Goal: Task Accomplishment & Management: Use online tool/utility

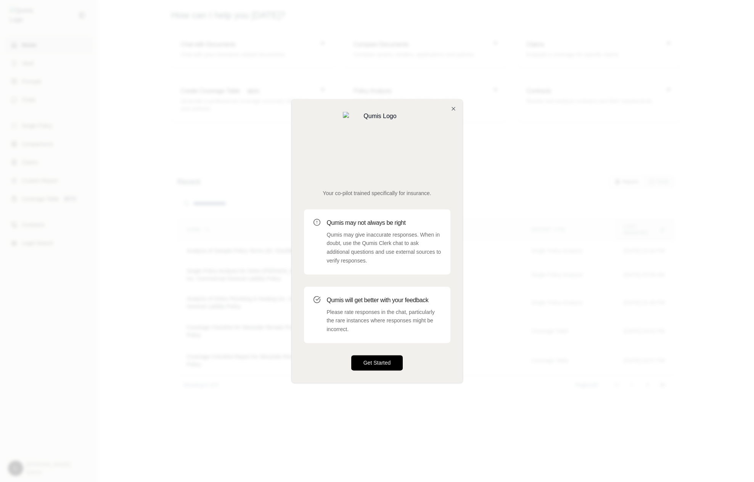
click at [389, 355] on button "Get Started" at bounding box center [377, 362] width 52 height 15
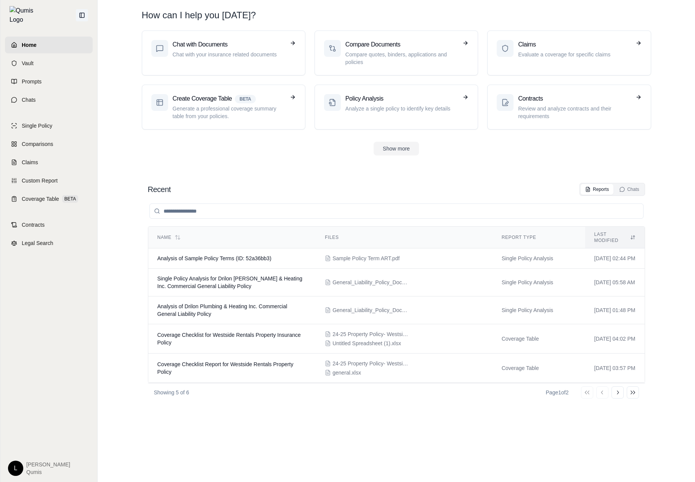
click at [84, 12] on icon at bounding box center [82, 15] width 6 height 6
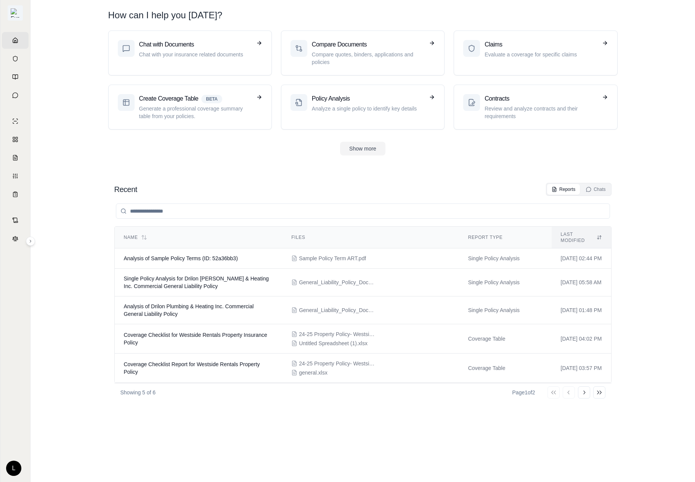
click at [19, 19] on button at bounding box center [15, 12] width 15 height 15
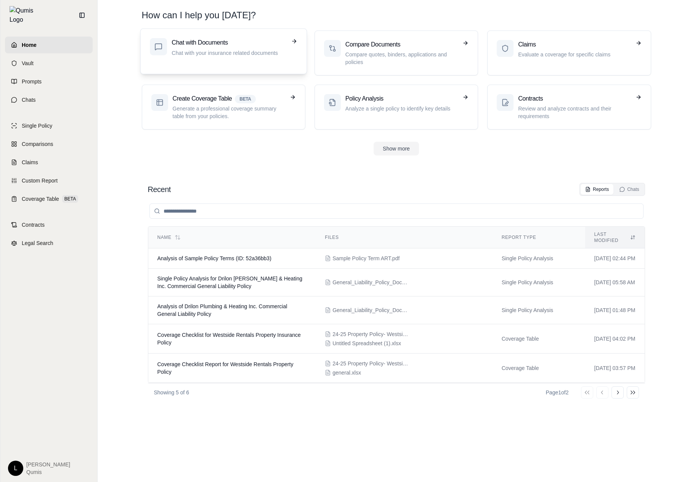
click at [240, 37] on link "Chat with Documents Chat with your insurance related documents" at bounding box center [223, 52] width 167 height 46
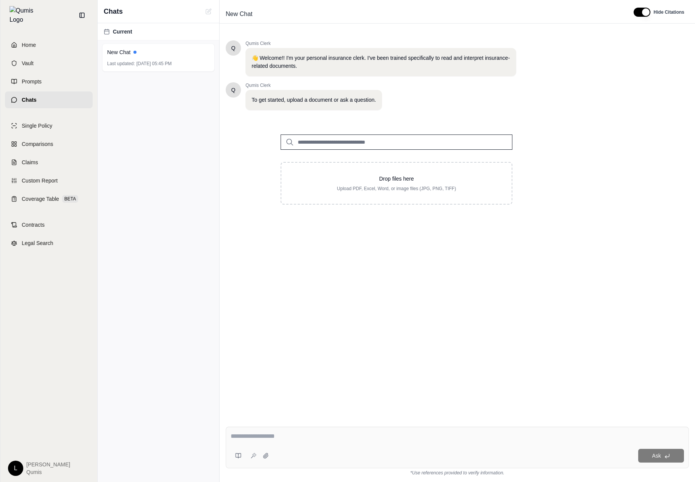
click at [178, 127] on div "Current New Chat Last updated: Sep 24, 2025, 05:45 PM" at bounding box center [159, 252] width 122 height 459
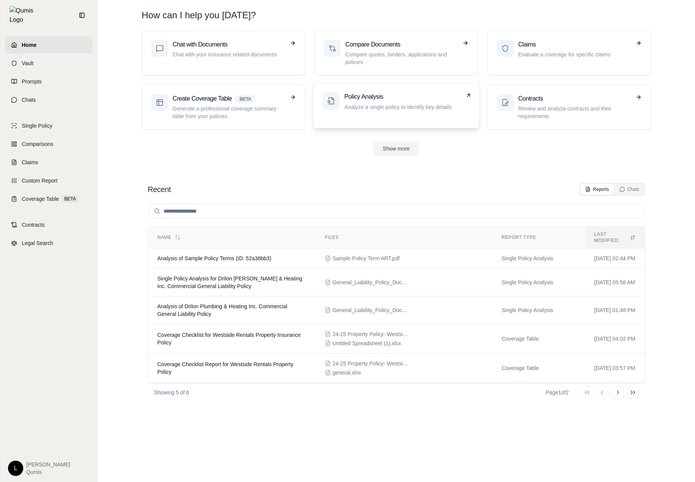
click at [346, 95] on h3 "Policy Analysis" at bounding box center [401, 96] width 115 height 9
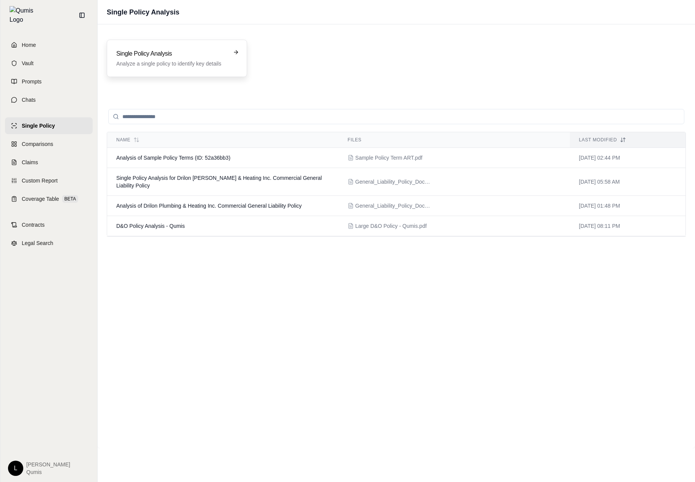
click at [157, 68] on div "Single Policy Analysis Analyze a single policy to identify key details" at bounding box center [177, 58] width 140 height 37
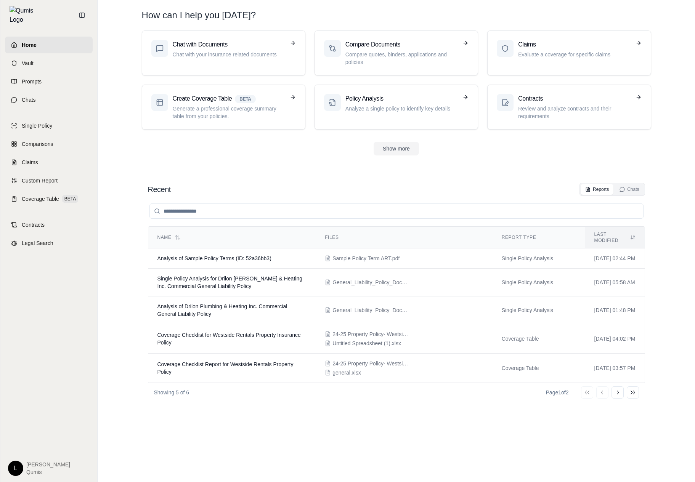
click at [370, 144] on div "Show more" at bounding box center [396, 149] width 509 height 14
click at [405, 154] on button "Show more" at bounding box center [396, 149] width 45 height 14
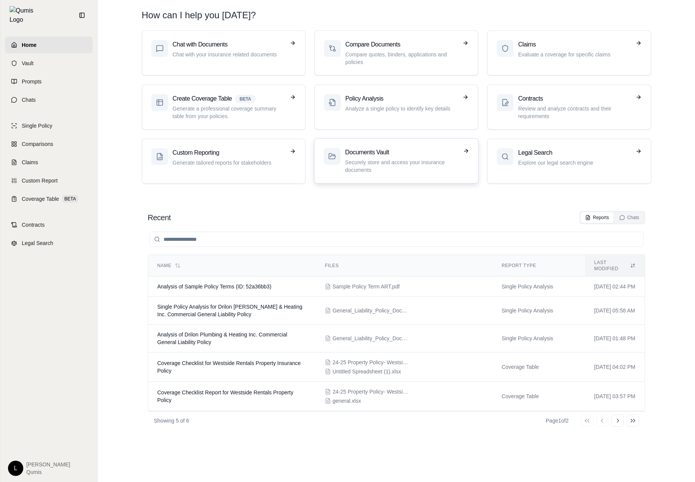
click at [456, 150] on h3 "Documents Vault" at bounding box center [401, 152] width 113 height 9
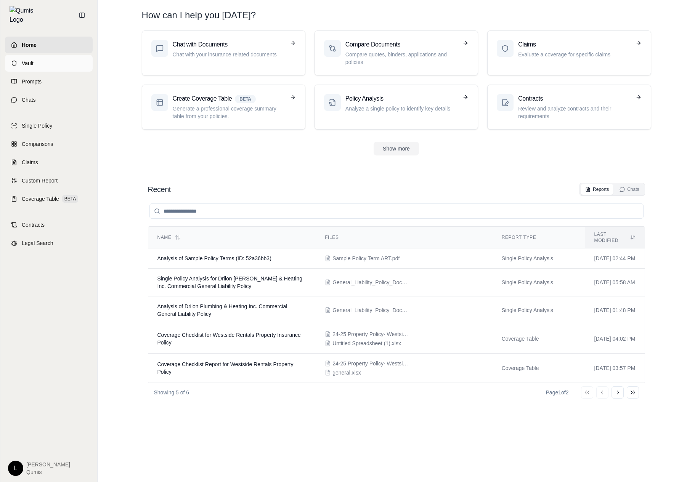
click at [77, 56] on link "Vault" at bounding box center [49, 63] width 88 height 17
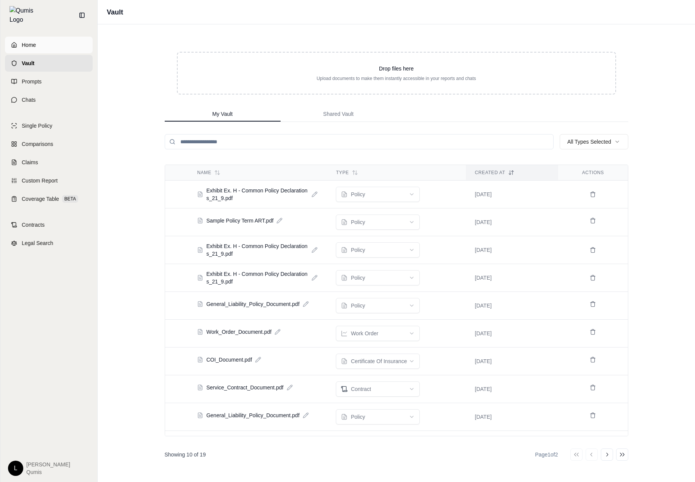
click at [79, 45] on link "Home" at bounding box center [49, 45] width 88 height 17
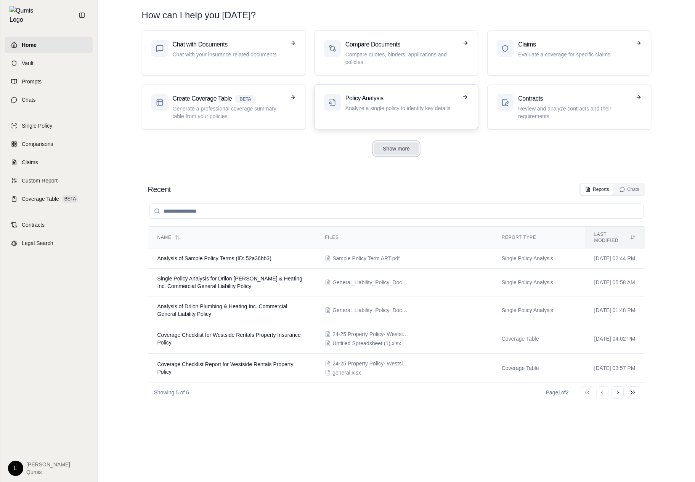
click at [392, 149] on button "Show more" at bounding box center [396, 149] width 45 height 14
click at [273, 147] on div "Show more" at bounding box center [396, 149] width 509 height 14
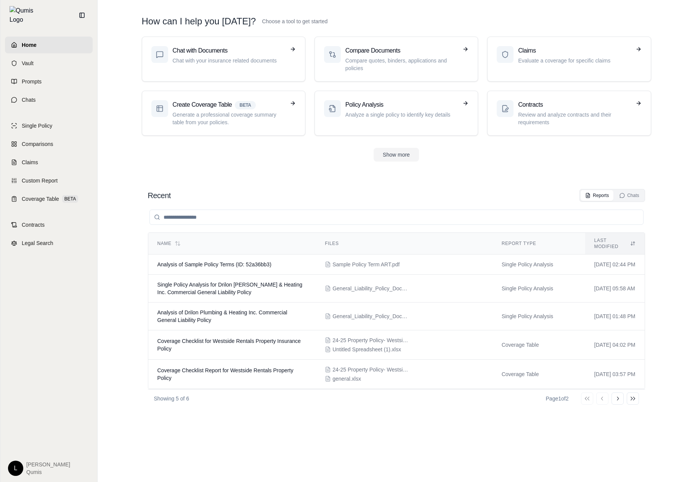
click at [236, 17] on h1 "How can I help you [DATE]?" at bounding box center [199, 21] width 114 height 12
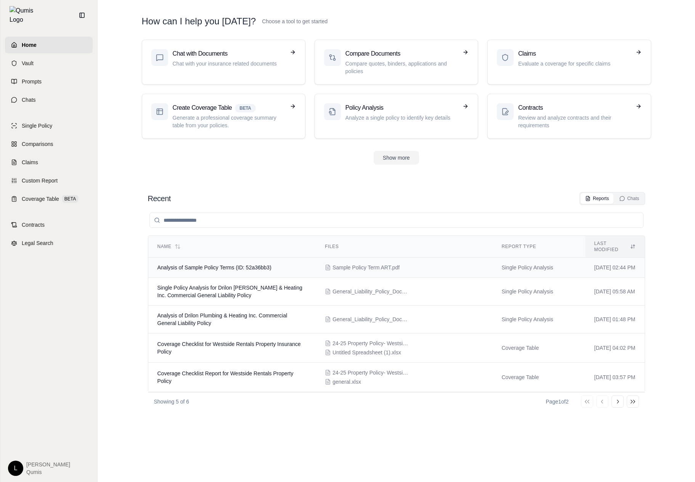
click at [276, 258] on td "Analysis of Sample Policy Terms (ID: 52a36bb3)" at bounding box center [232, 268] width 168 height 20
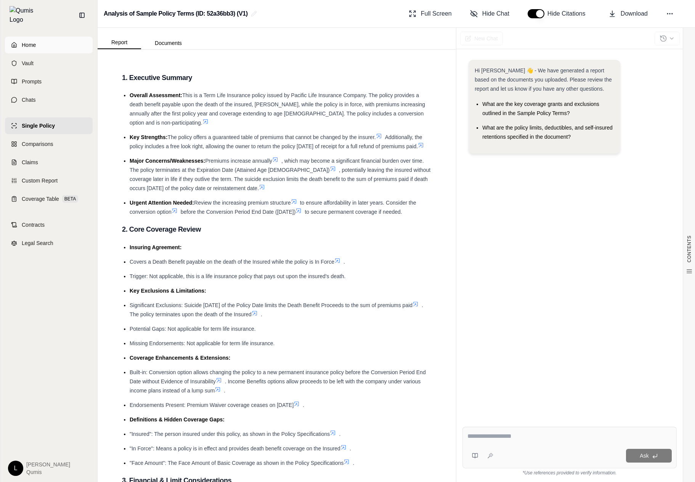
click at [32, 42] on span "Home" at bounding box center [29, 45] width 14 height 8
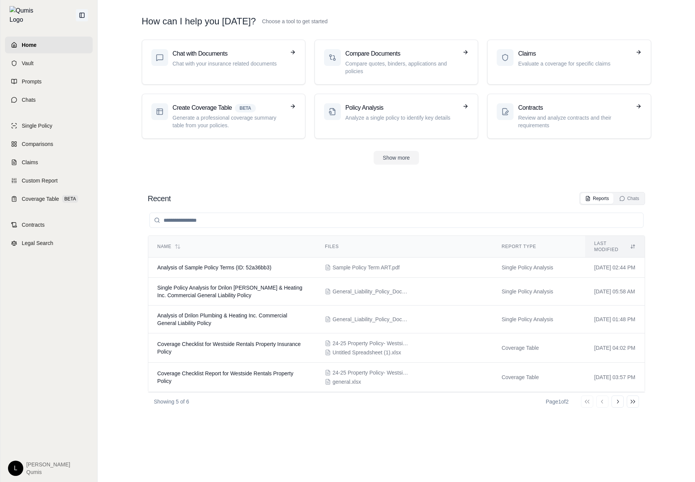
click at [86, 9] on button at bounding box center [82, 15] width 12 height 12
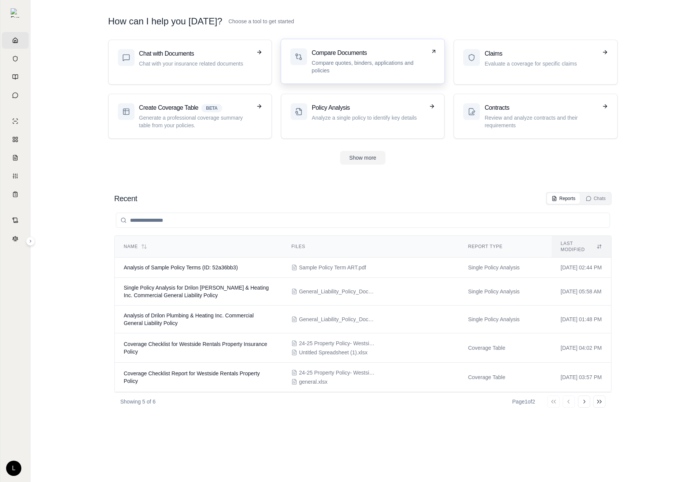
click at [360, 60] on p "Compare quotes, binders, applications and policies" at bounding box center [368, 66] width 113 height 15
click at [214, 61] on p "Chat with your insurance related documents" at bounding box center [196, 63] width 112 height 8
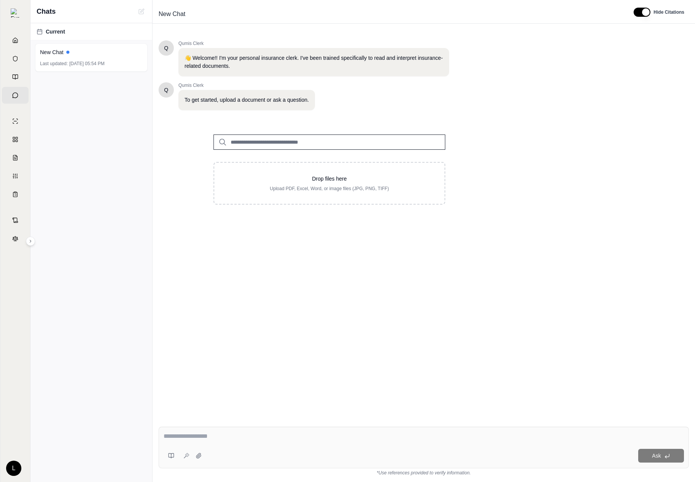
click at [214, 61] on p "👋 Welcome!! I'm your personal insurance clerk. I've been trained specifically t…" at bounding box center [314, 62] width 259 height 16
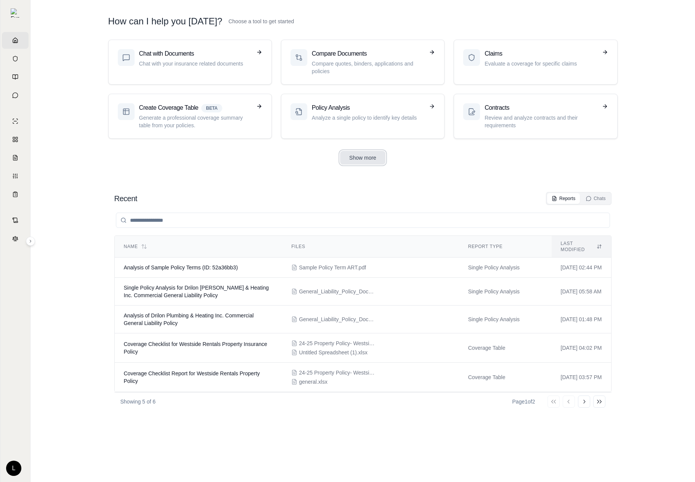
click at [358, 159] on button "Show more" at bounding box center [362, 158] width 45 height 14
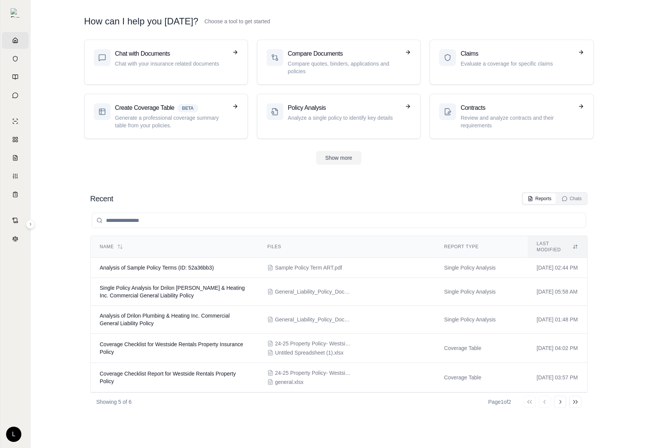
click at [390, 188] on div "Recent Reports Chats Name Files Report Type Last modified Analysis of Sample Po…" at bounding box center [338, 312] width 509 height 253
click at [492, 67] on div "Claims Evaluate a coverage for specific claims" at bounding box center [512, 61] width 146 height 26
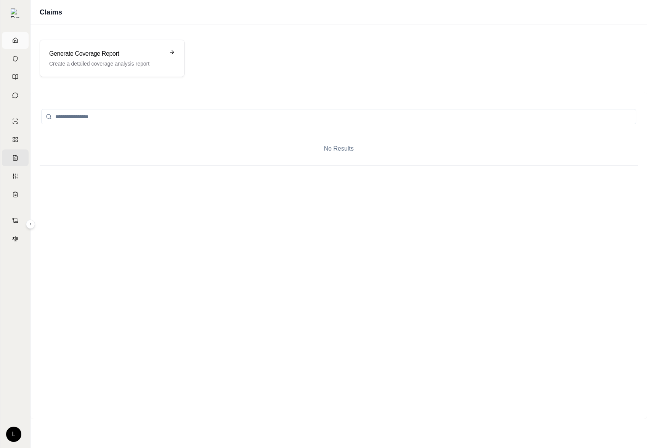
click at [13, 46] on link "Home" at bounding box center [15, 40] width 27 height 17
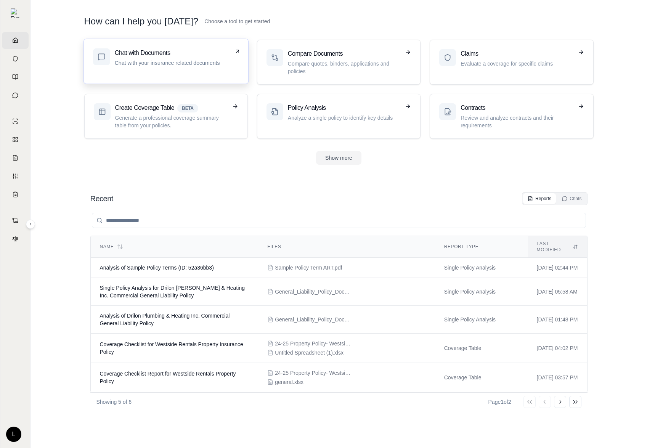
click at [178, 60] on p "Chat with your insurance related documents" at bounding box center [171, 63] width 114 height 8
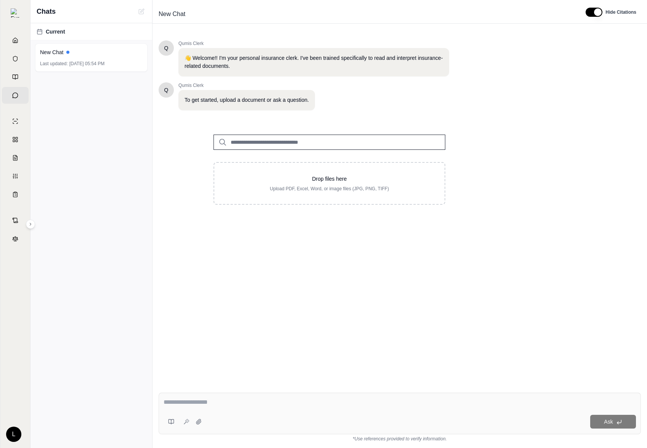
click at [292, 360] on div "Q Qumis Clerk 👋 Welcome!! I'm your personal insurance clerk. I've been trained …" at bounding box center [400, 207] width 482 height 346
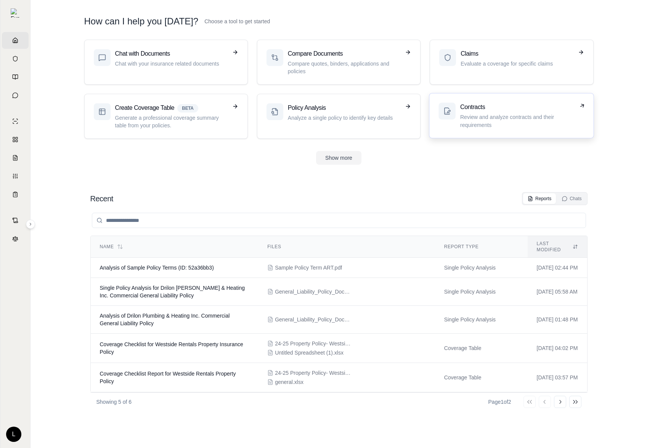
click at [548, 113] on div "Contracts Review and analyze contracts and their requirements" at bounding box center [517, 116] width 114 height 26
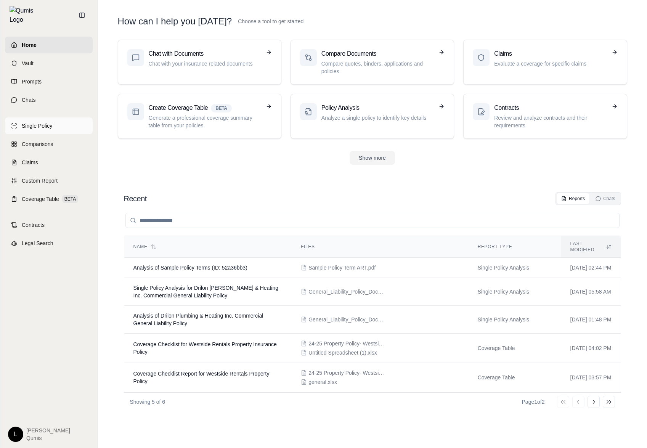
click at [58, 128] on link "Single Policy" at bounding box center [49, 125] width 88 height 17
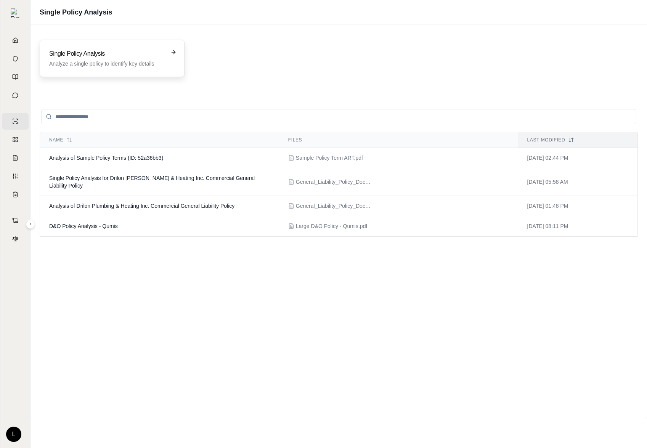
click at [146, 52] on h3 "Single Policy Analysis" at bounding box center [106, 53] width 115 height 9
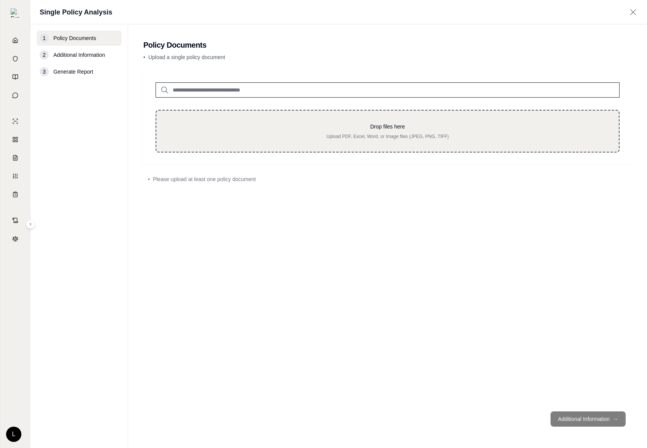
click at [296, 136] on p "Upload PDF, Excel, Word, or Image files (JPEG, PNG, TIFF)" at bounding box center [388, 136] width 438 height 6
click at [415, 116] on div "Drop files here Upload PDF, Excel, Word, or Image files (JPEG, PNG, TIFF)" at bounding box center [388, 131] width 464 height 43
type input "**********"
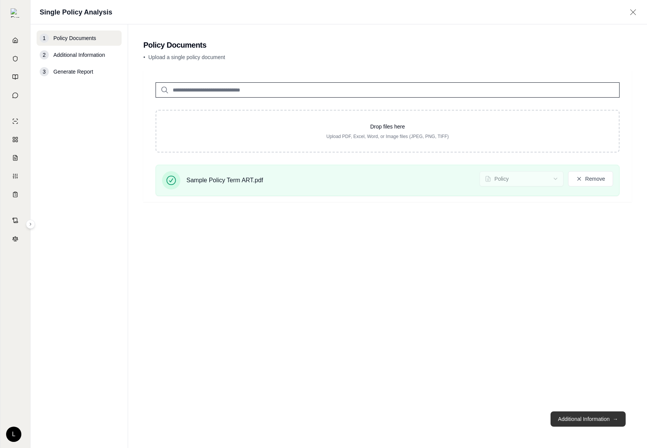
click at [577, 422] on button "Additional Information →" at bounding box center [588, 418] width 75 height 15
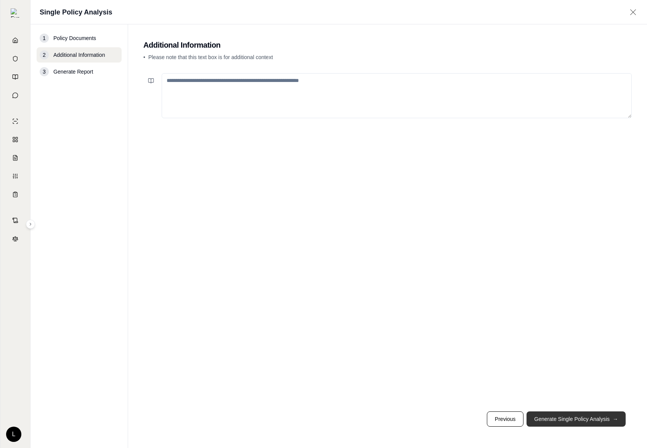
click at [577, 422] on button "Generate Single Policy Analysis →" at bounding box center [576, 418] width 99 height 15
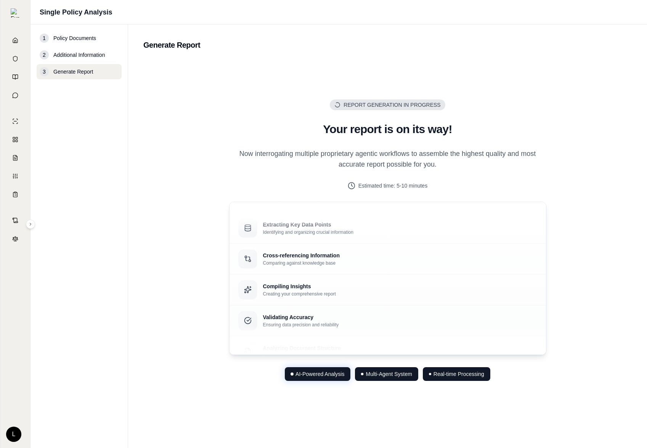
click at [601, 305] on div "Report Generation in Progress Generating... Your report is on its way! Now inte…" at bounding box center [387, 239] width 488 height 361
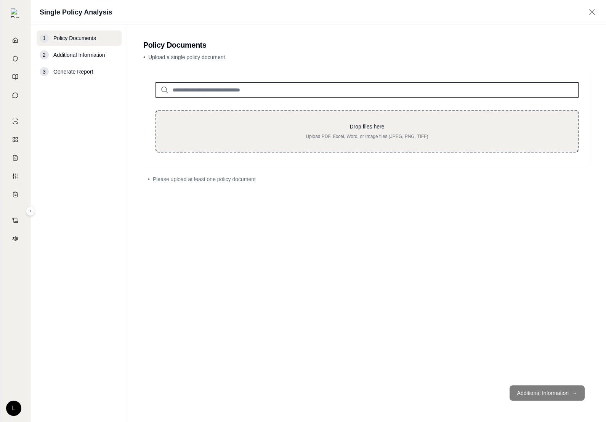
click at [402, 124] on p "Drop files here" at bounding box center [367, 127] width 397 height 8
type input "**********"
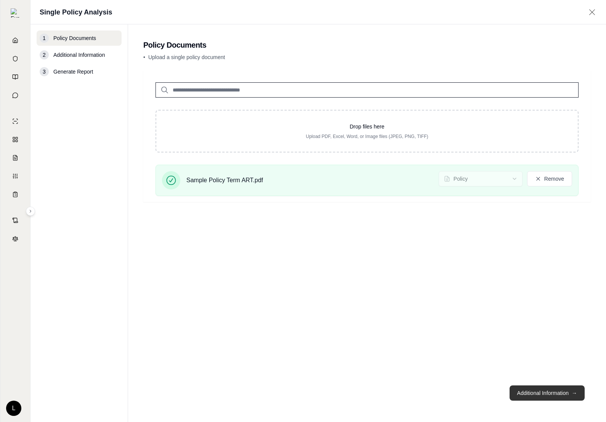
click at [558, 398] on button "Additional Information →" at bounding box center [547, 393] width 75 height 15
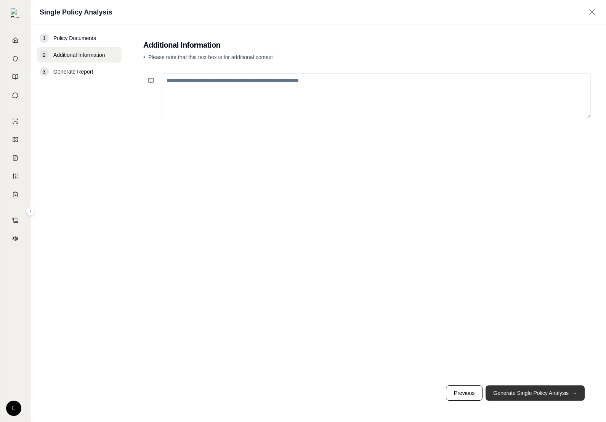
click at [558, 398] on button "Generate Single Policy Analysis →" at bounding box center [535, 393] width 99 height 15
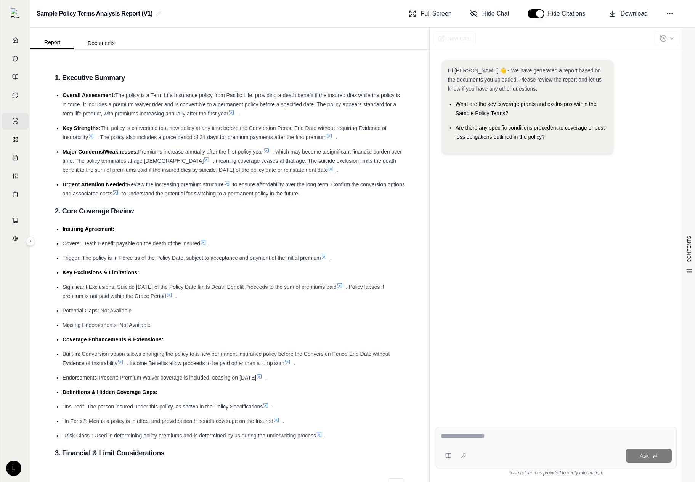
click at [489, 203] on div "Hi [PERSON_NAME] 👋 - We have generated a report based on the documents you uplo…" at bounding box center [556, 234] width 241 height 361
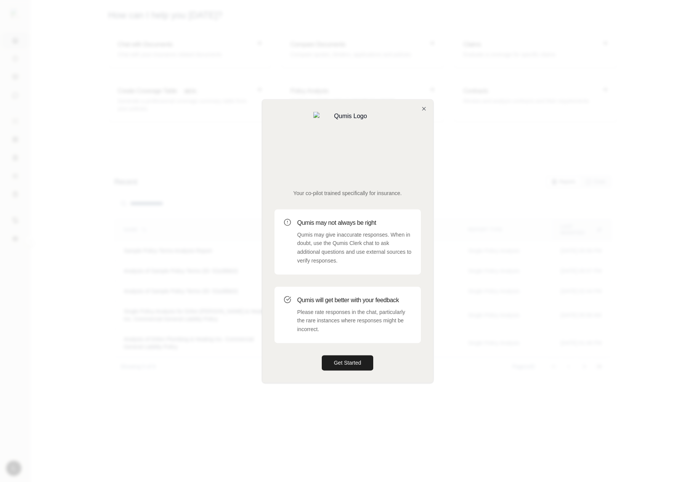
click at [143, 161] on div at bounding box center [347, 241] width 695 height 482
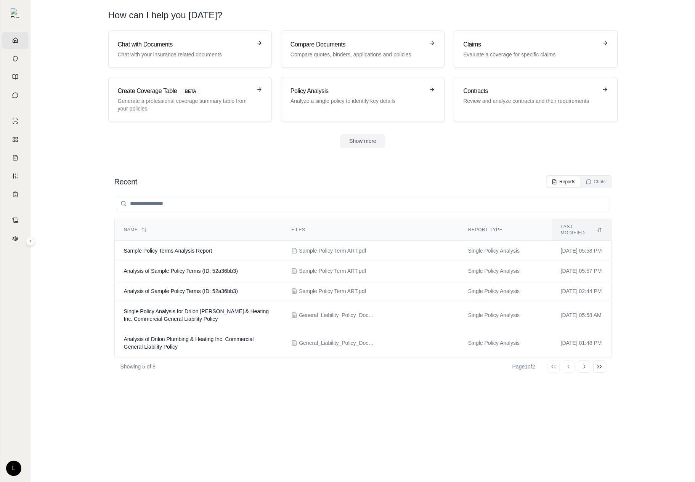
click at [32, 235] on main "How can I help you [DATE]? Chat with Documents Chat with your insurance related…" at bounding box center [363, 241] width 665 height 482
click at [32, 238] on button at bounding box center [30, 241] width 9 height 9
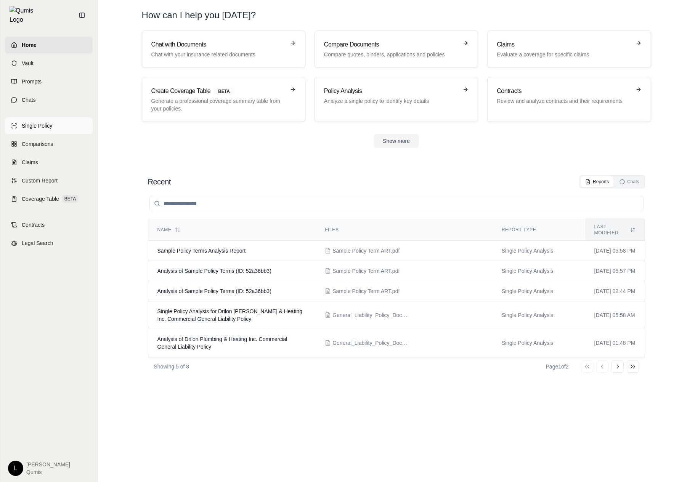
click at [64, 117] on link "Single Policy" at bounding box center [49, 125] width 88 height 17
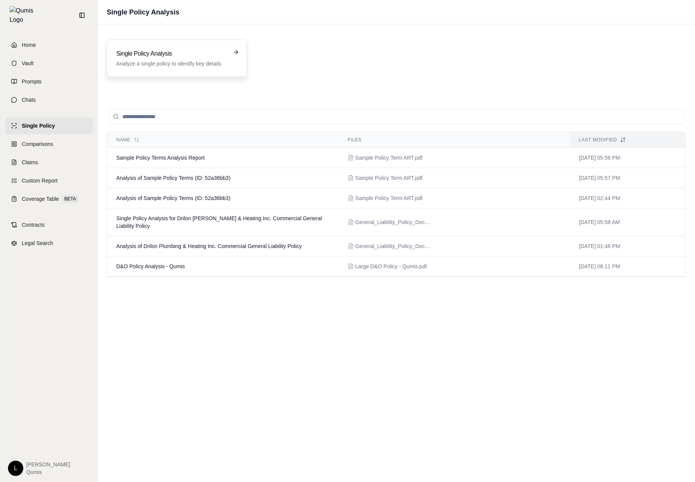
click at [205, 56] on h3 "Single Policy Analysis" at bounding box center [171, 53] width 111 height 9
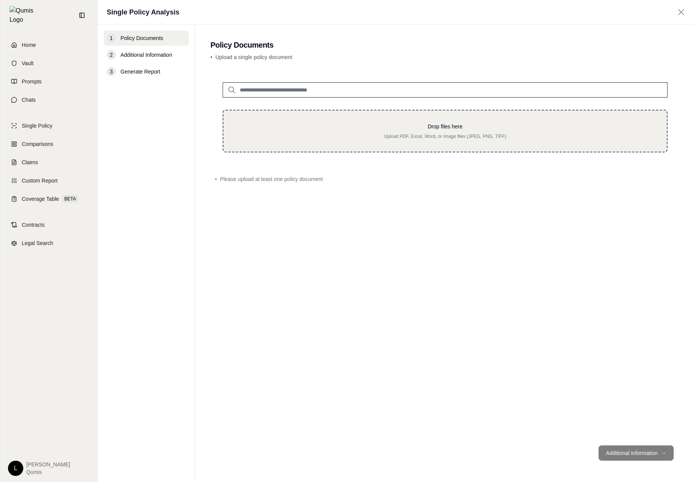
click at [288, 125] on p "Drop files here" at bounding box center [445, 127] width 419 height 8
type input "**********"
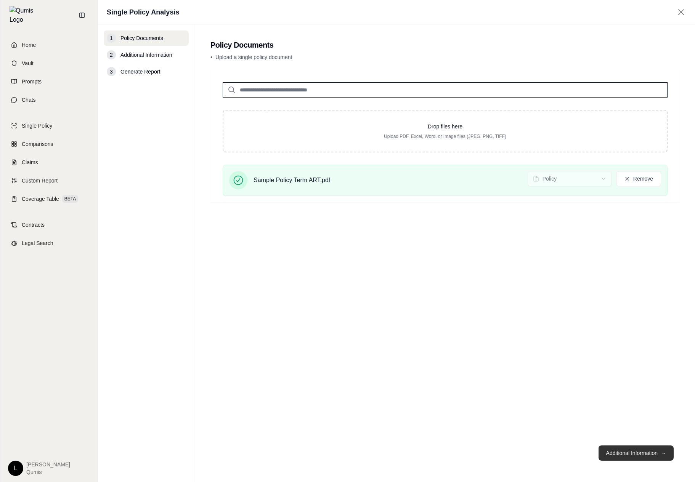
click at [639, 446] on button "Additional Information →" at bounding box center [636, 453] width 75 height 15
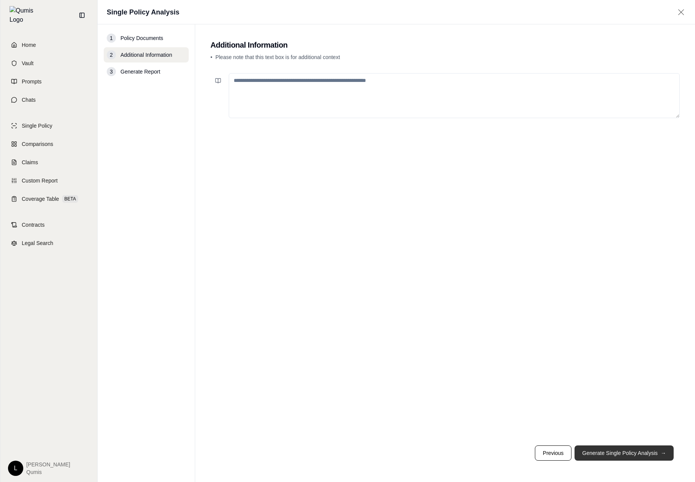
click at [599, 453] on button "Generate Single Policy Analysis →" at bounding box center [624, 453] width 99 height 15
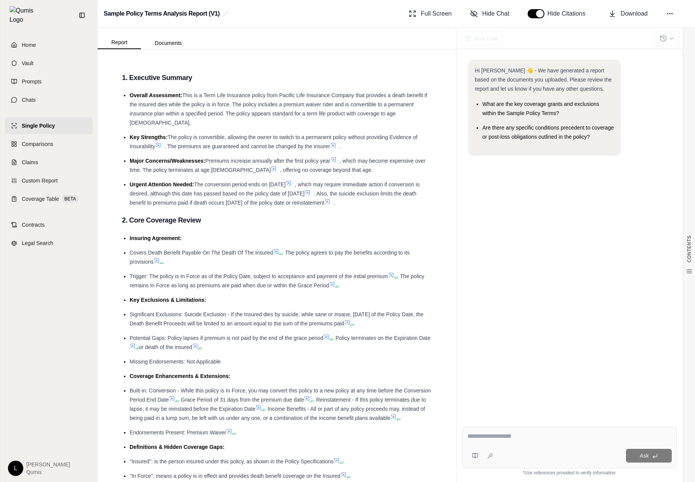
click at [30, 126] on link "Single Policy" at bounding box center [49, 125] width 88 height 17
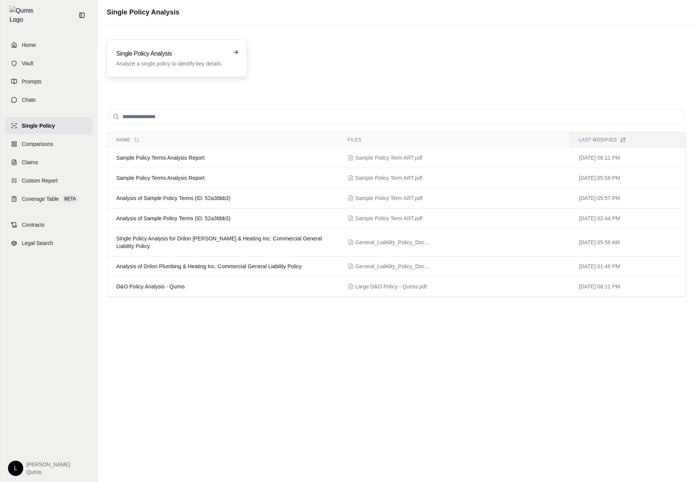
click at [164, 54] on h3 "Single Policy Analysis" at bounding box center [171, 53] width 111 height 9
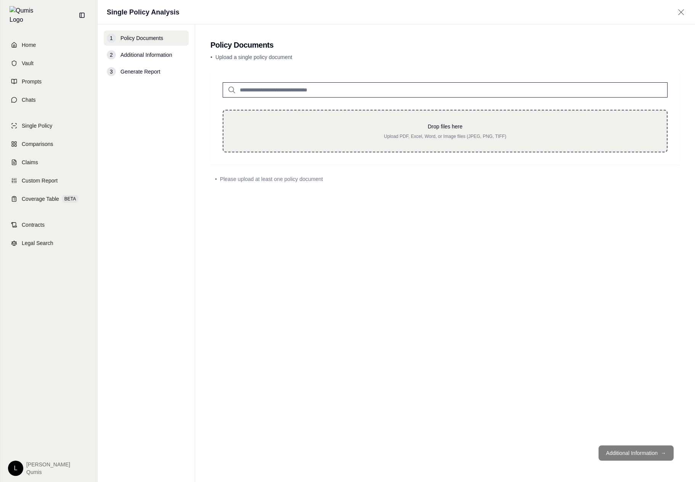
click at [309, 133] on div "Drop files here Upload PDF, Excel, Word, or Image files (JPEG, PNG, TIFF)" at bounding box center [445, 131] width 419 height 17
type input "**********"
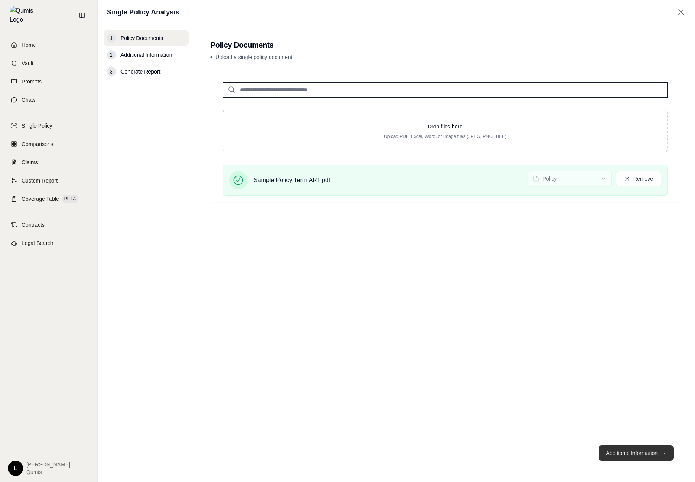
click at [625, 455] on button "Additional Information →" at bounding box center [636, 453] width 75 height 15
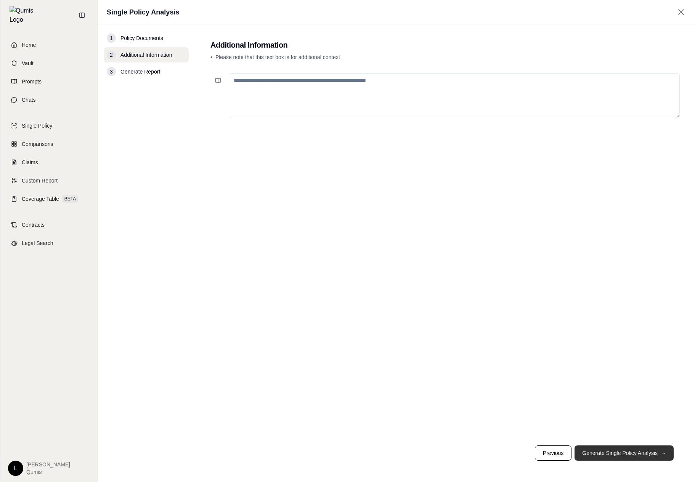
click at [625, 455] on button "Generate Single Policy Analysis →" at bounding box center [624, 453] width 99 height 15
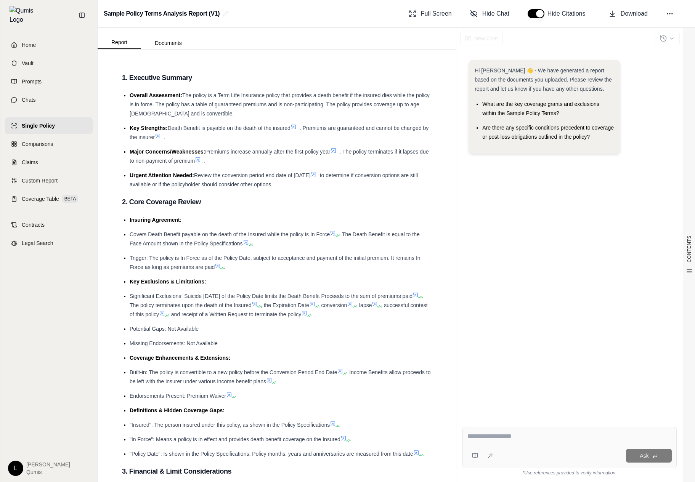
click at [501, 312] on div "Hi [PERSON_NAME] 👋 - We have generated a report based on the documents you uplo…" at bounding box center [570, 234] width 214 height 361
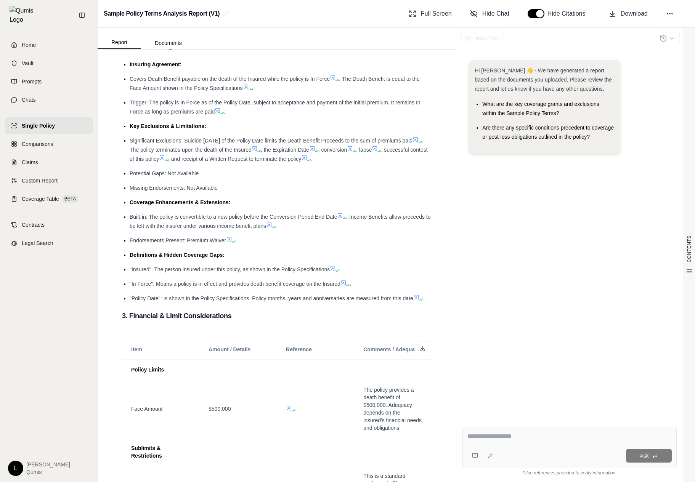
scroll to position [162, 0]
